Goal: Book appointment/travel/reservation

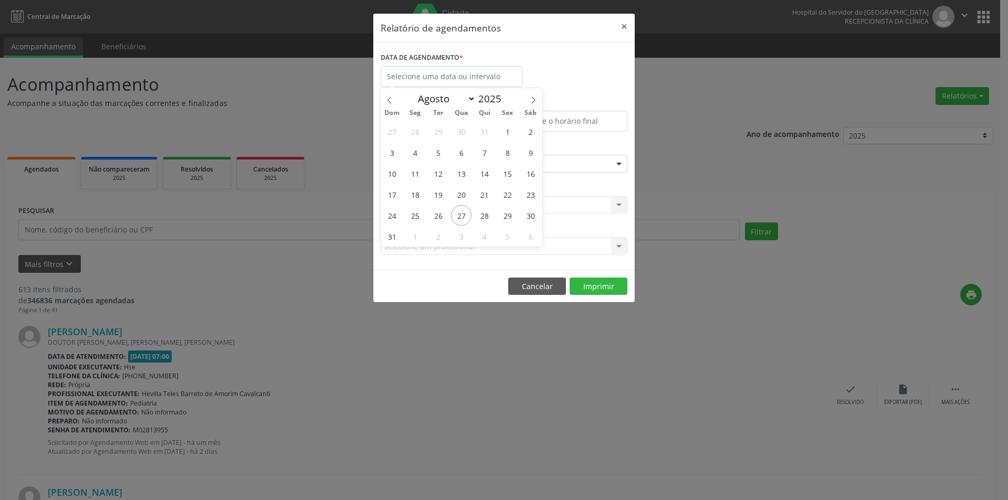
select select "7"
click at [488, 214] on span "28" at bounding box center [484, 215] width 20 height 20
type input "[DATE]"
click at [488, 214] on span "28" at bounding box center [484, 215] width 20 height 20
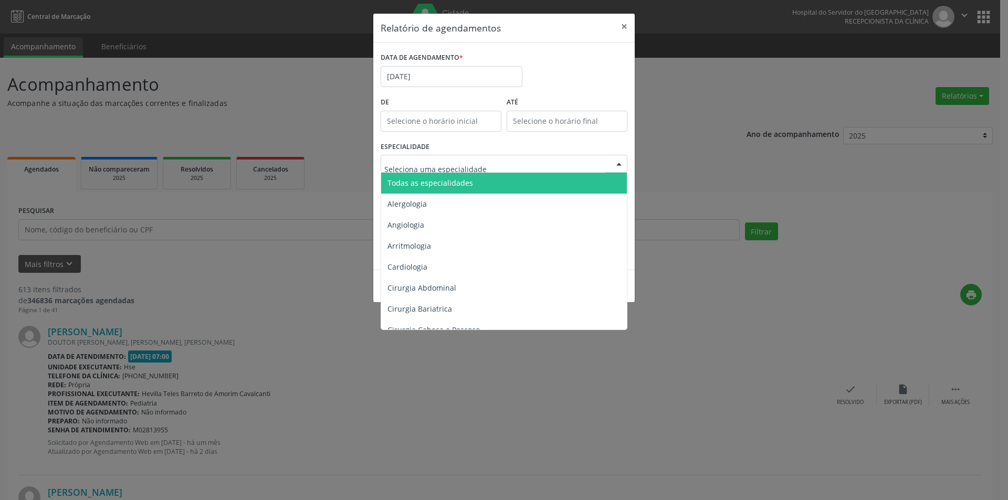
click at [478, 176] on span "Todas as especialidades" at bounding box center [504, 183] width 247 height 21
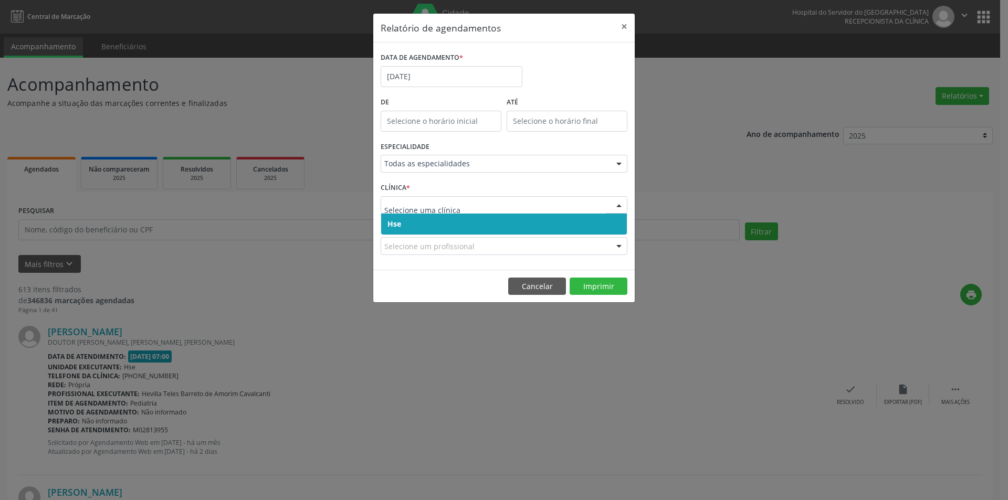
click at [461, 219] on span "Hse" at bounding box center [504, 224] width 246 height 21
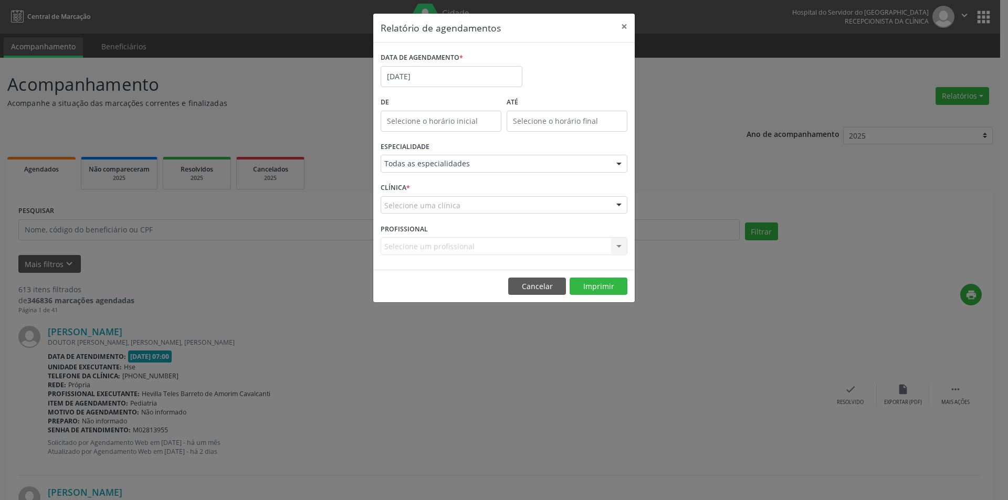
click at [464, 207] on div "Selecione uma clínica" at bounding box center [503, 205] width 247 height 18
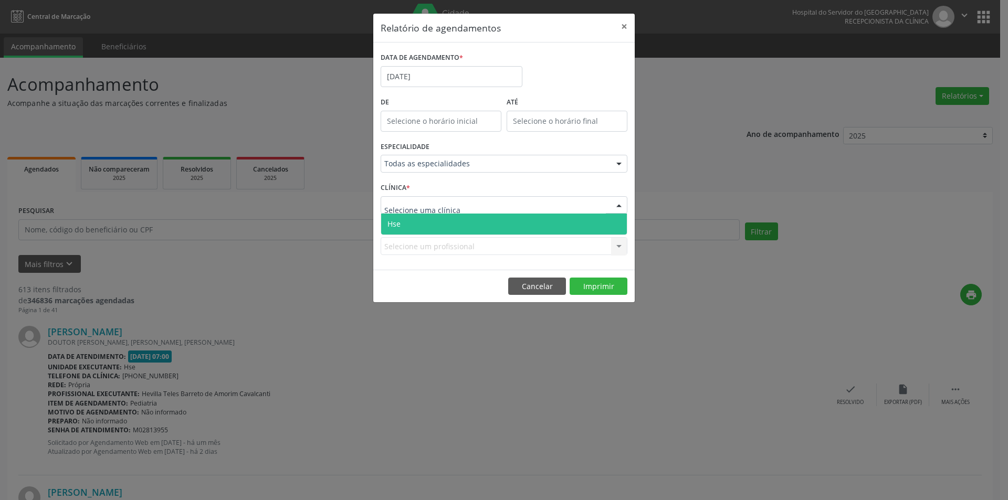
click at [464, 221] on span "Hse" at bounding box center [504, 224] width 246 height 21
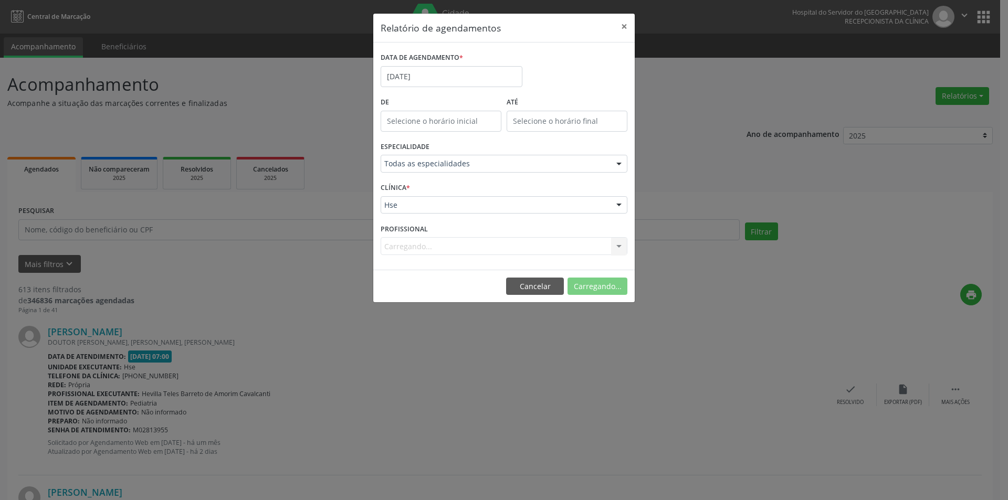
click at [420, 248] on div "Carregando... Nenhum resultado encontrado para: " " Não há nenhuma opção para s…" at bounding box center [503, 246] width 247 height 18
click at [414, 245] on div "Carregando... Nenhum resultado encontrado para: " " Não há nenhuma opção para s…" at bounding box center [503, 246] width 247 height 18
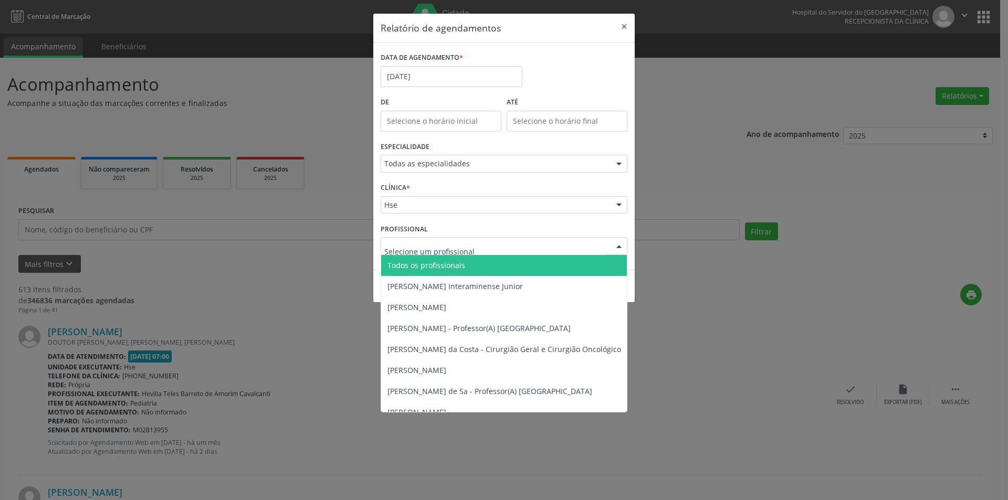
click at [414, 255] on span "Todos os profissionais" at bounding box center [557, 265] width 353 height 21
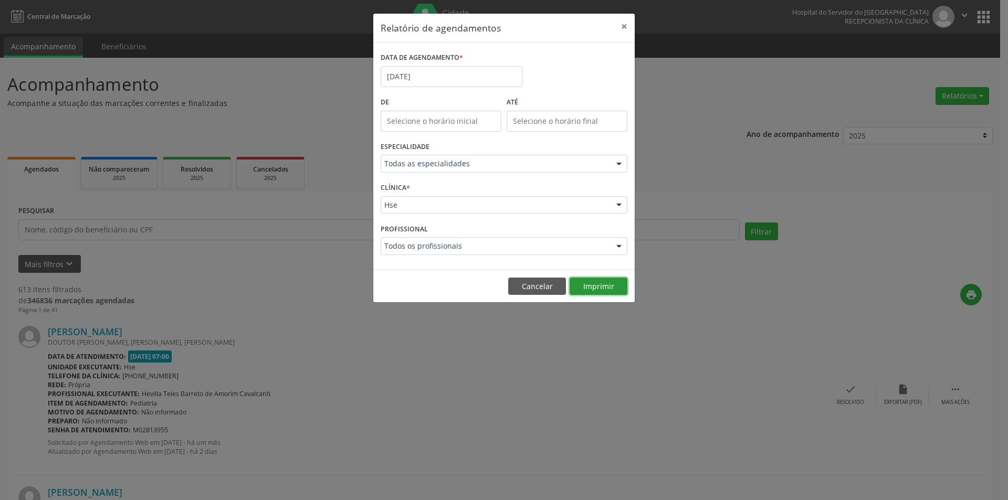
click at [599, 288] on button "Imprimir" at bounding box center [598, 287] width 58 height 18
